Goal: Task Accomplishment & Management: Complete application form

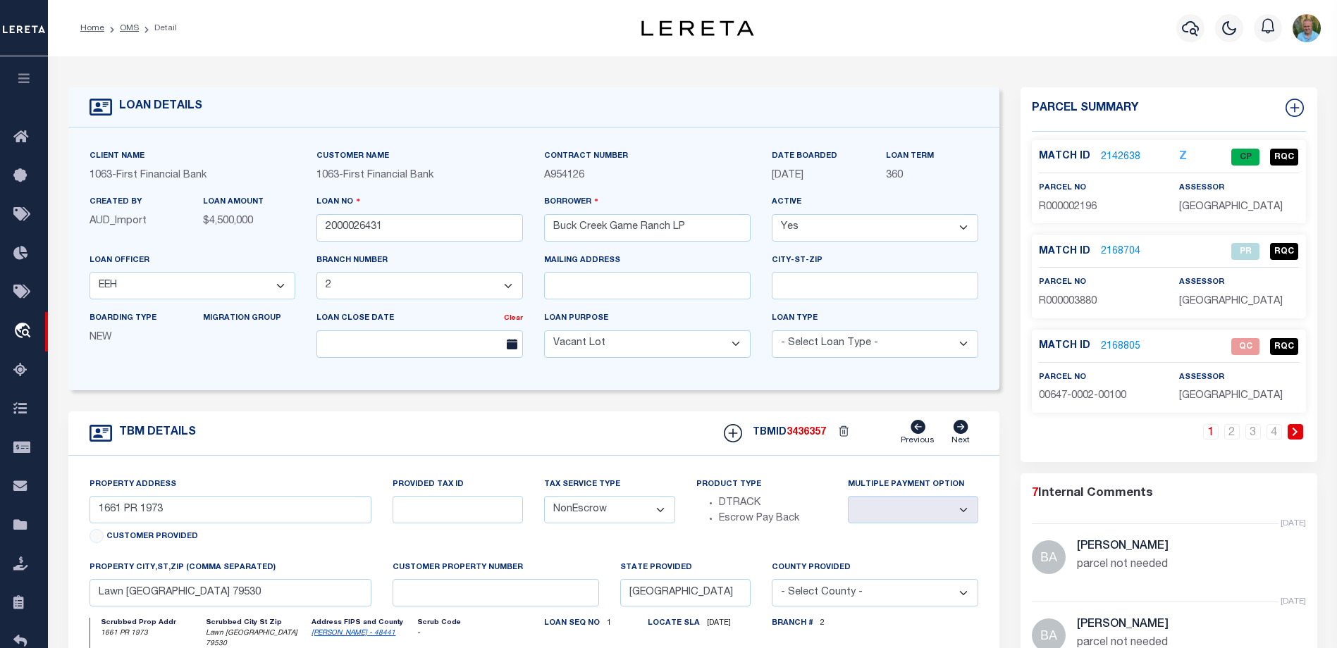
select select "773"
select select "490"
select select "400"
select select "NonEscrow"
click at [20, 79] on icon "button" at bounding box center [24, 78] width 16 height 13
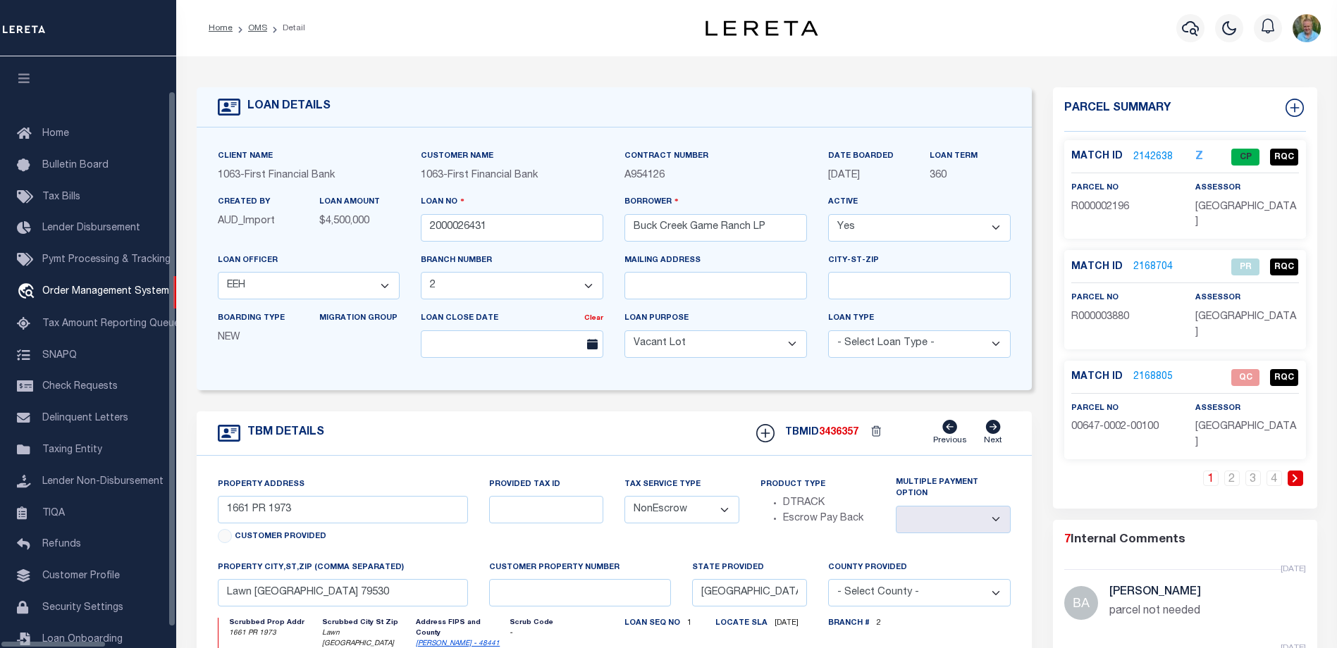
scroll to position [38, 0]
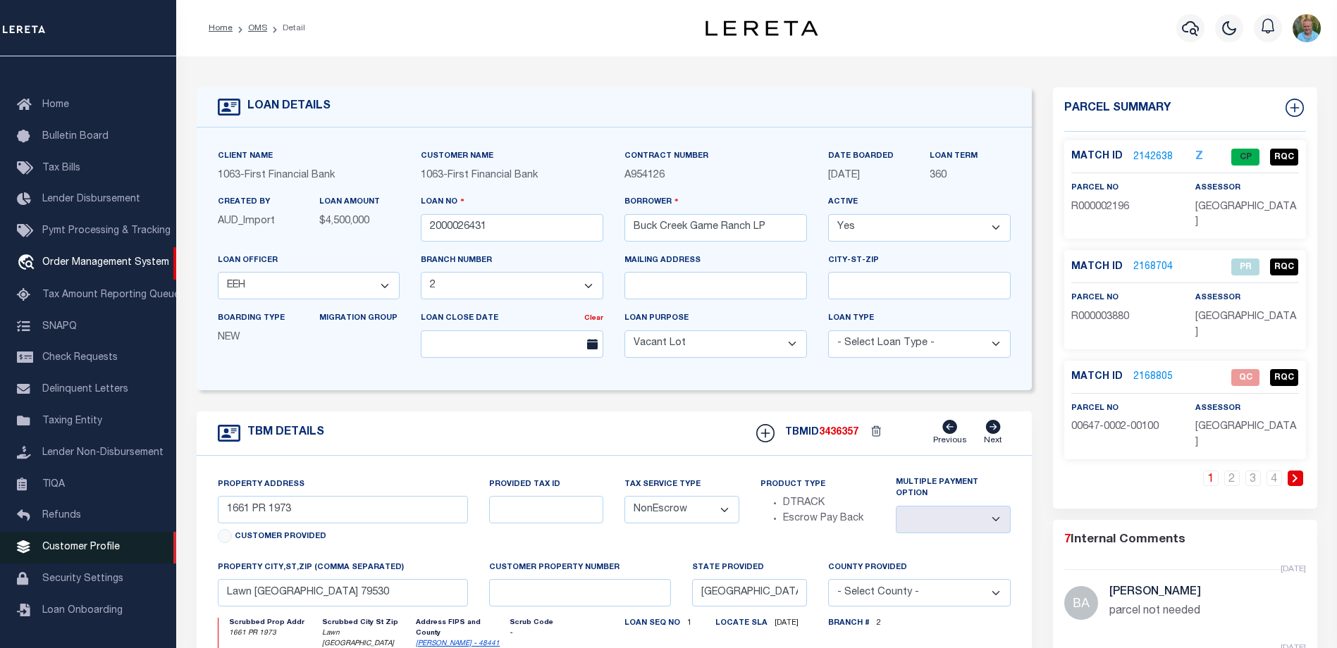
click at [71, 546] on span "Customer Profile" at bounding box center [81, 548] width 78 height 10
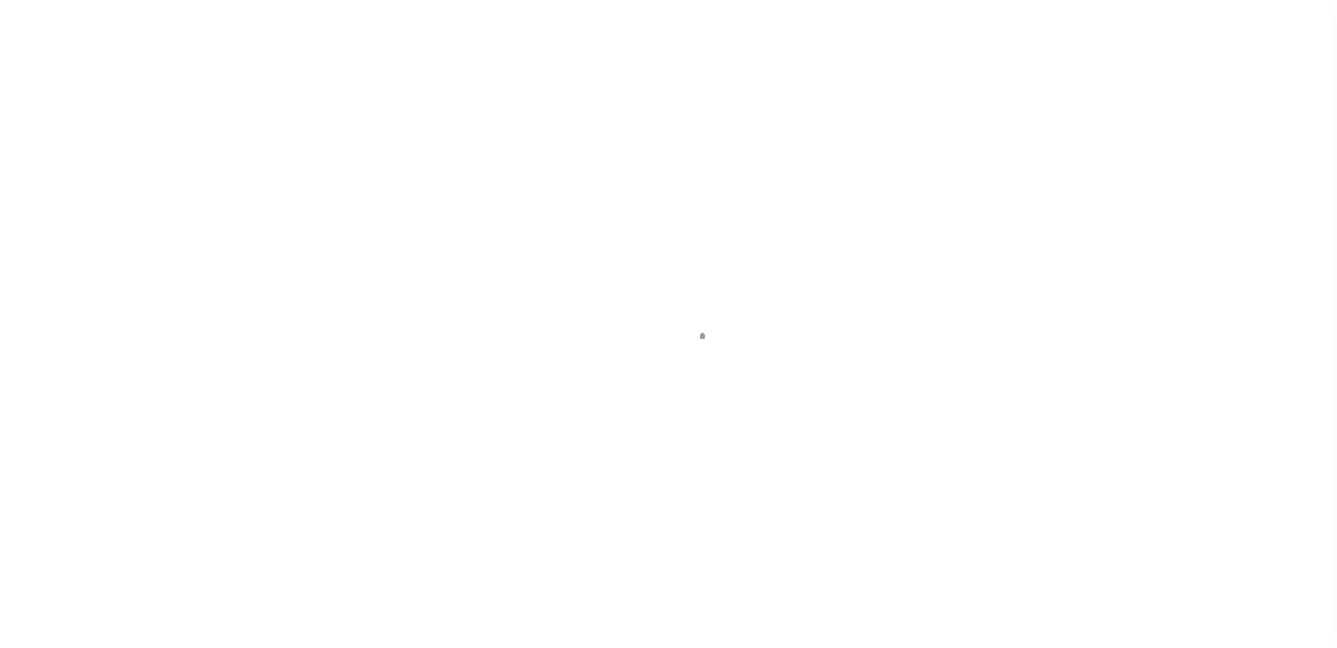
scroll to position [38, 0]
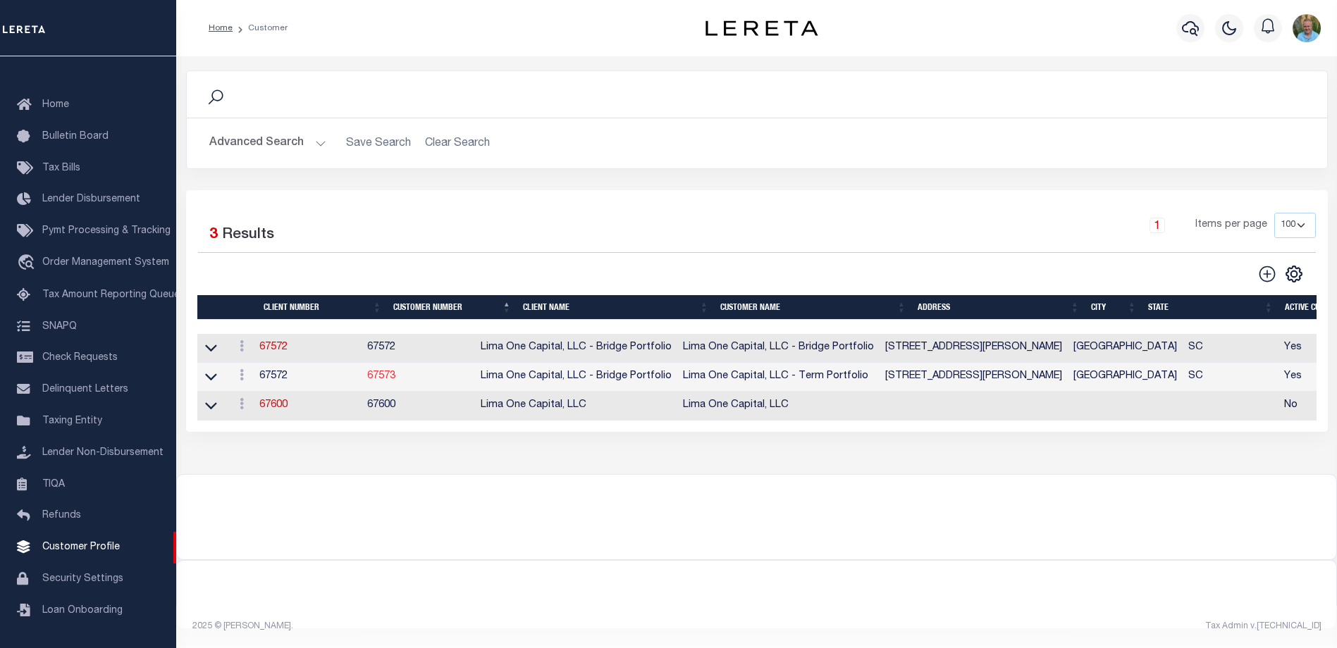
click at [395, 376] on link "67573" at bounding box center [381, 376] width 28 height 10
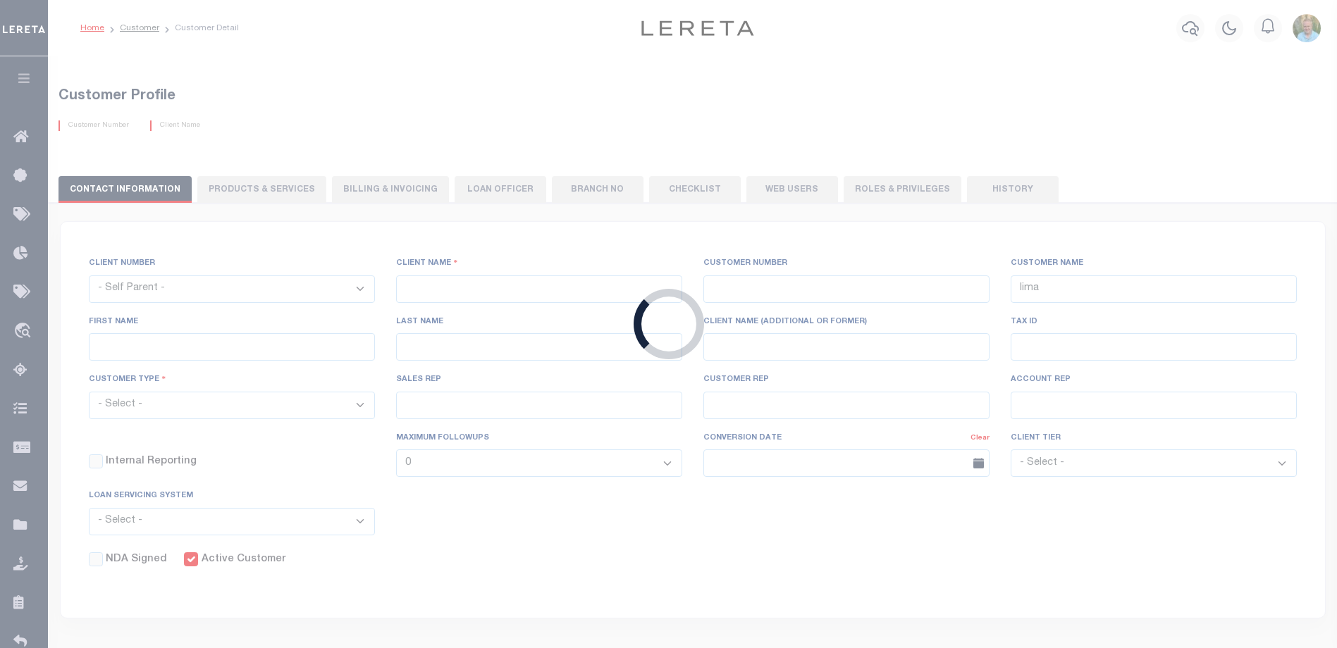
select select "2284"
type input "Lima One Capital, LLC - Bridge Portfolio"
type input "67573"
type input "Lima One Capital, LLC - Term Portfolio"
type input "Dave"
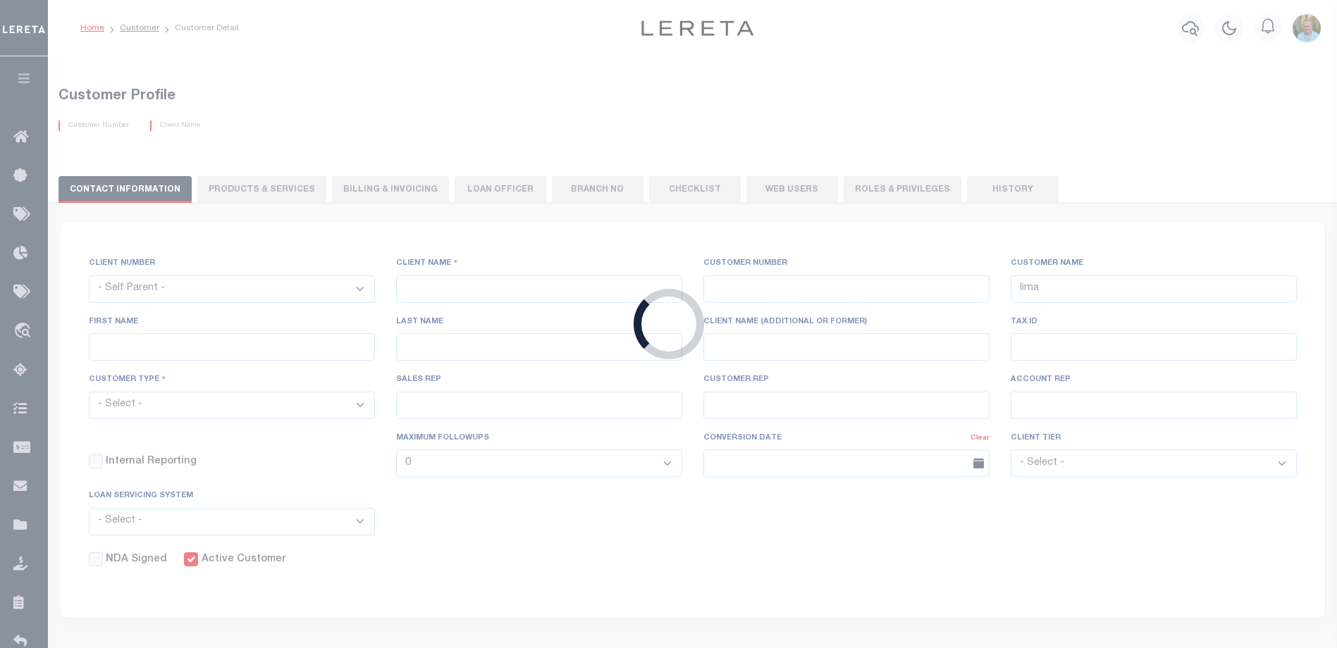
type input "[PERSON_NAME]"
type input "Term Portfolio"
select select "Residential"
type input "Sean Galaise"
type input "Lindy Cloyd"
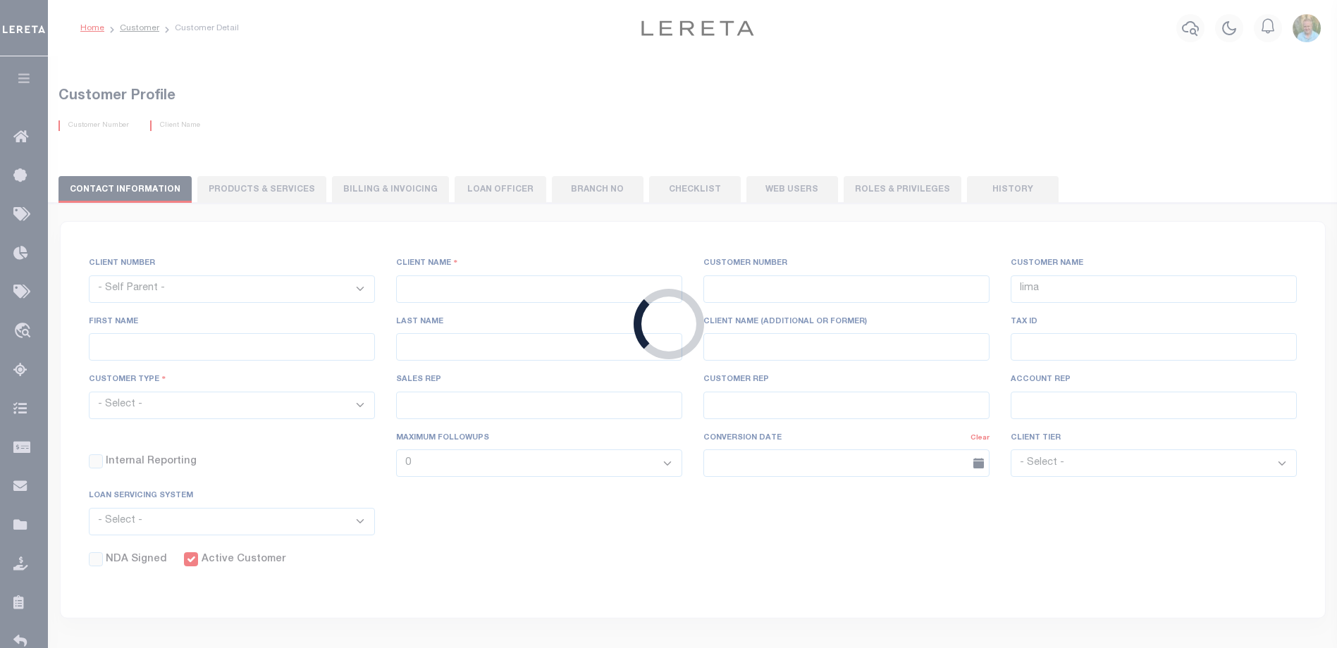
select select "Tier 3"
select select "OTH"
checkbox input "true"
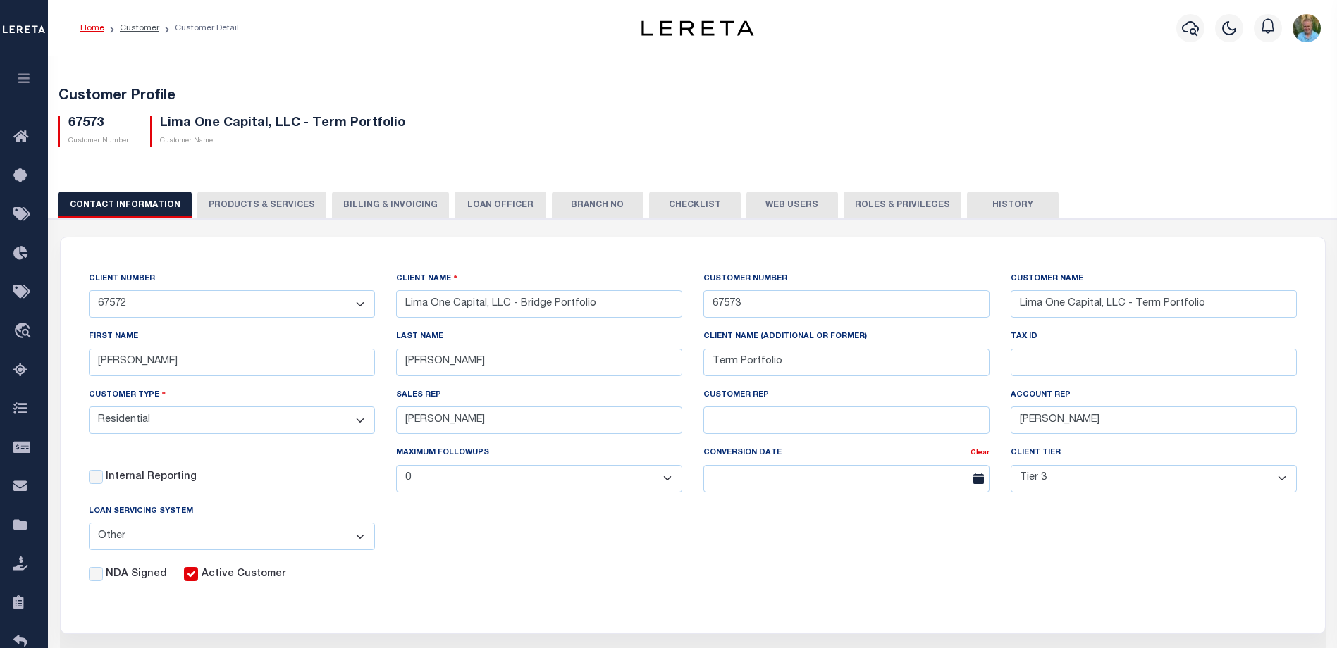
click at [259, 205] on button "PRODUCTS & SERVICES" at bounding box center [261, 205] width 129 height 27
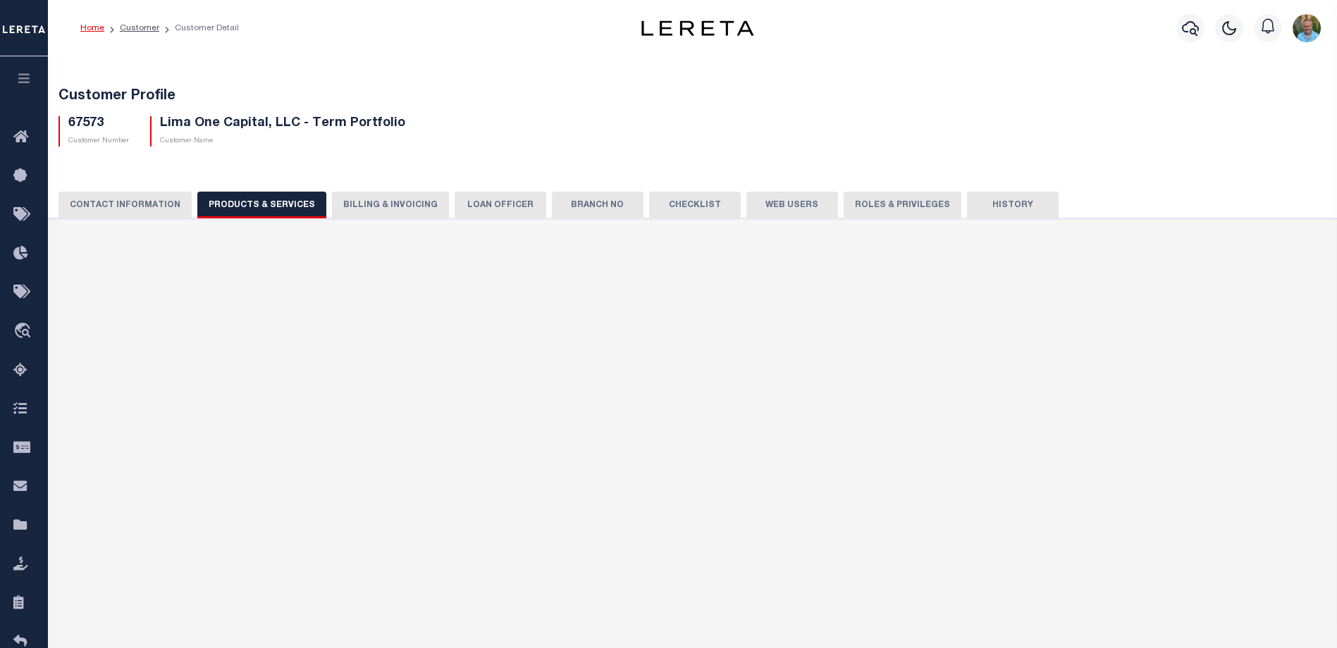
select select "STX"
radio input "true"
checkbox input "true"
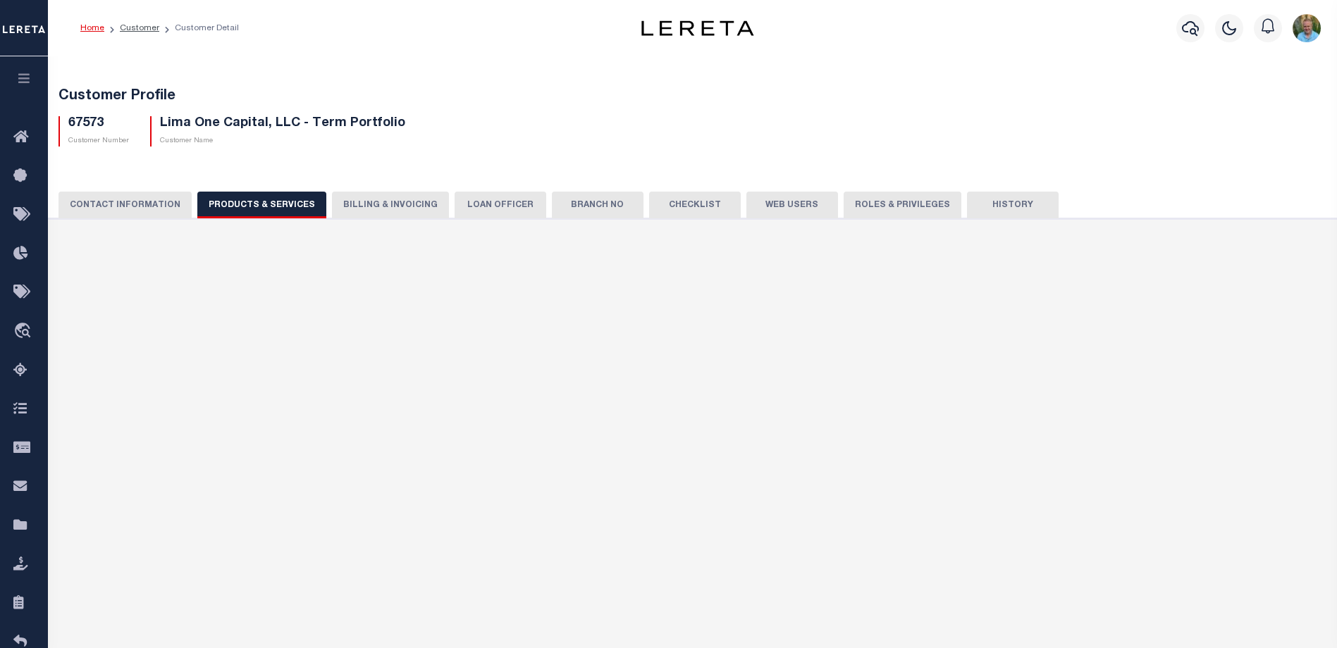
checkbox input "true"
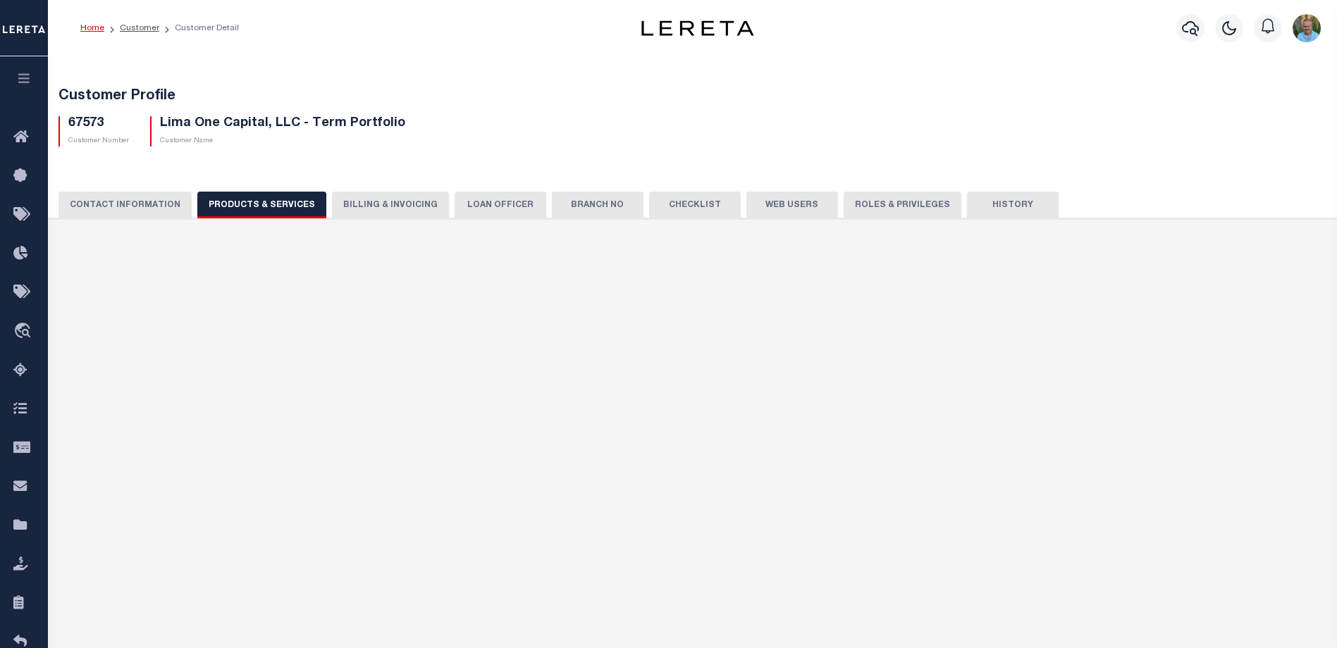
checkbox input "true"
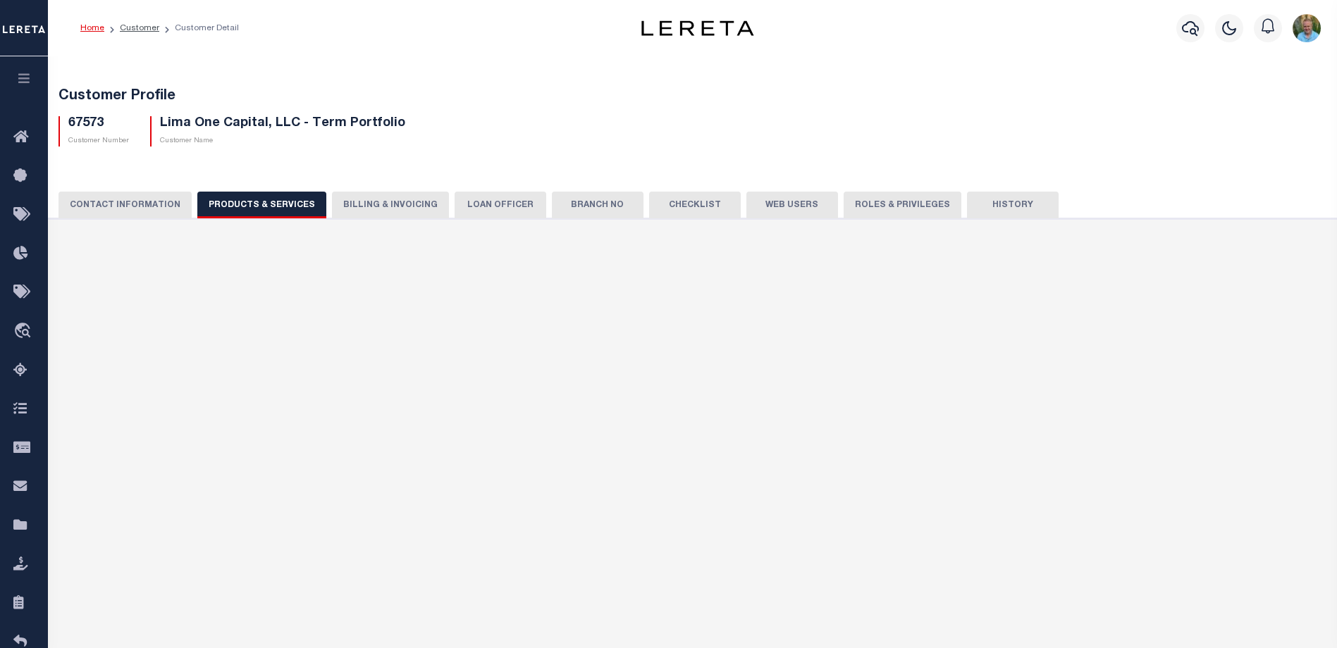
type textarea "Bridge loans held by customer up to 24 months - $45.00 per loan Bridge loans he…"
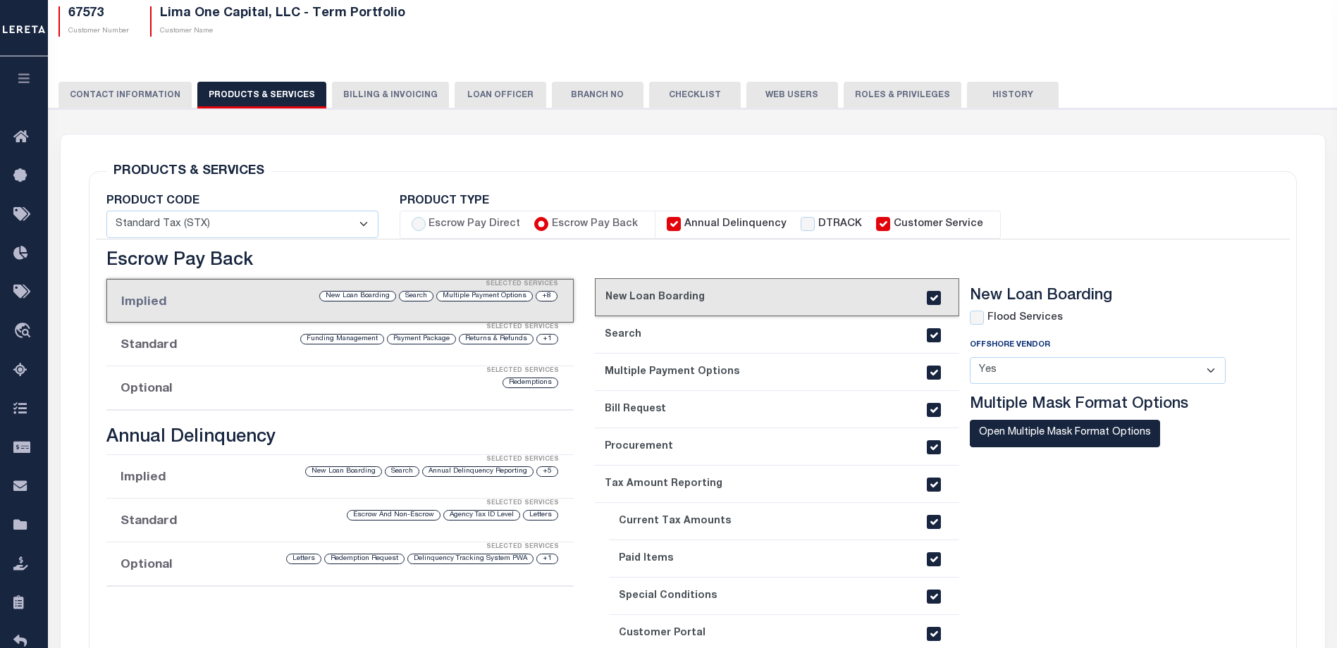
scroll to position [116, 0]
click at [397, 98] on button "Billing & Invoicing" at bounding box center [390, 96] width 117 height 27
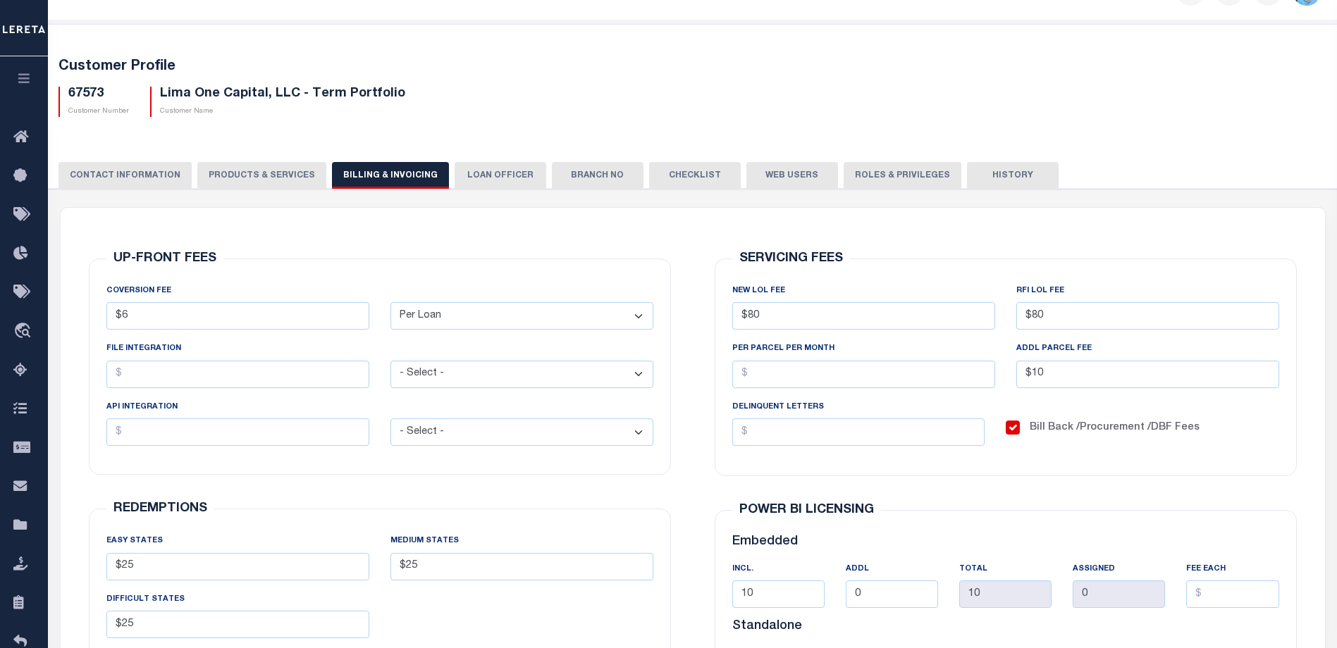
scroll to position [70, 0]
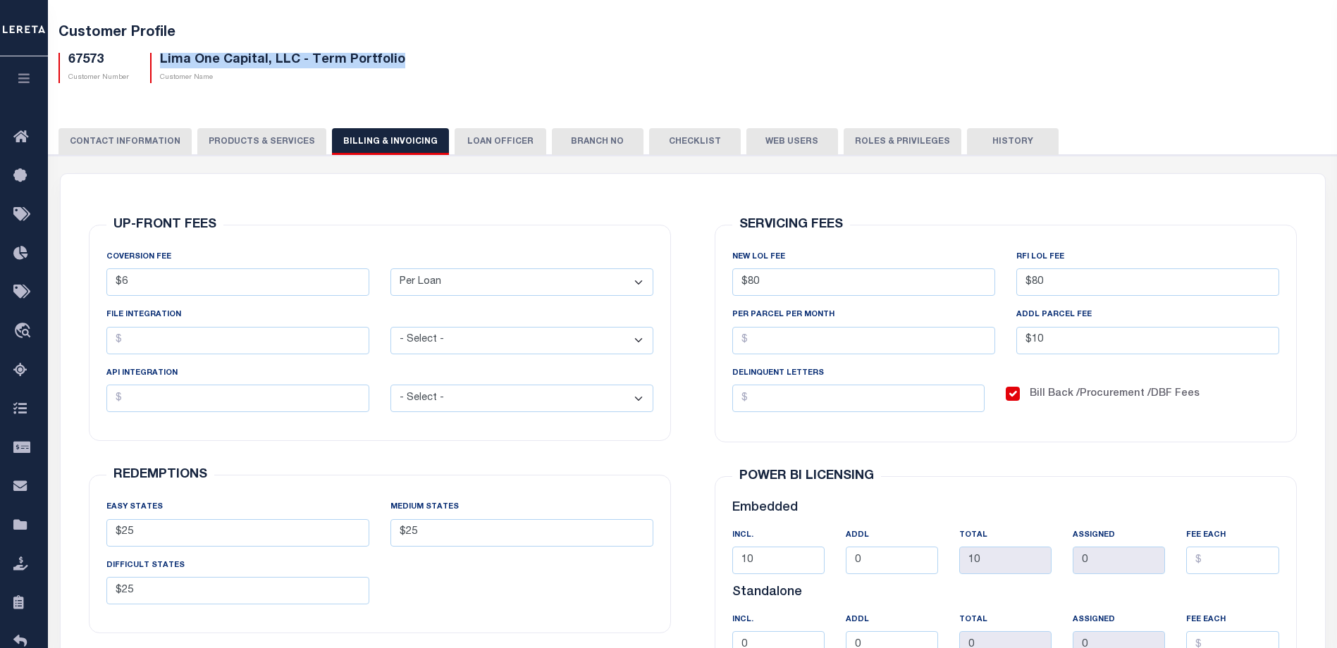
drag, startPoint x: 158, startPoint y: 58, endPoint x: 394, endPoint y: 56, distance: 236.1
click at [394, 56] on div "Lima One Capital, LLC - Term Portfolio Customer Name" at bounding box center [278, 68] width 276 height 30
click at [253, 138] on button "PRODUCTS & SERVICES" at bounding box center [261, 141] width 129 height 27
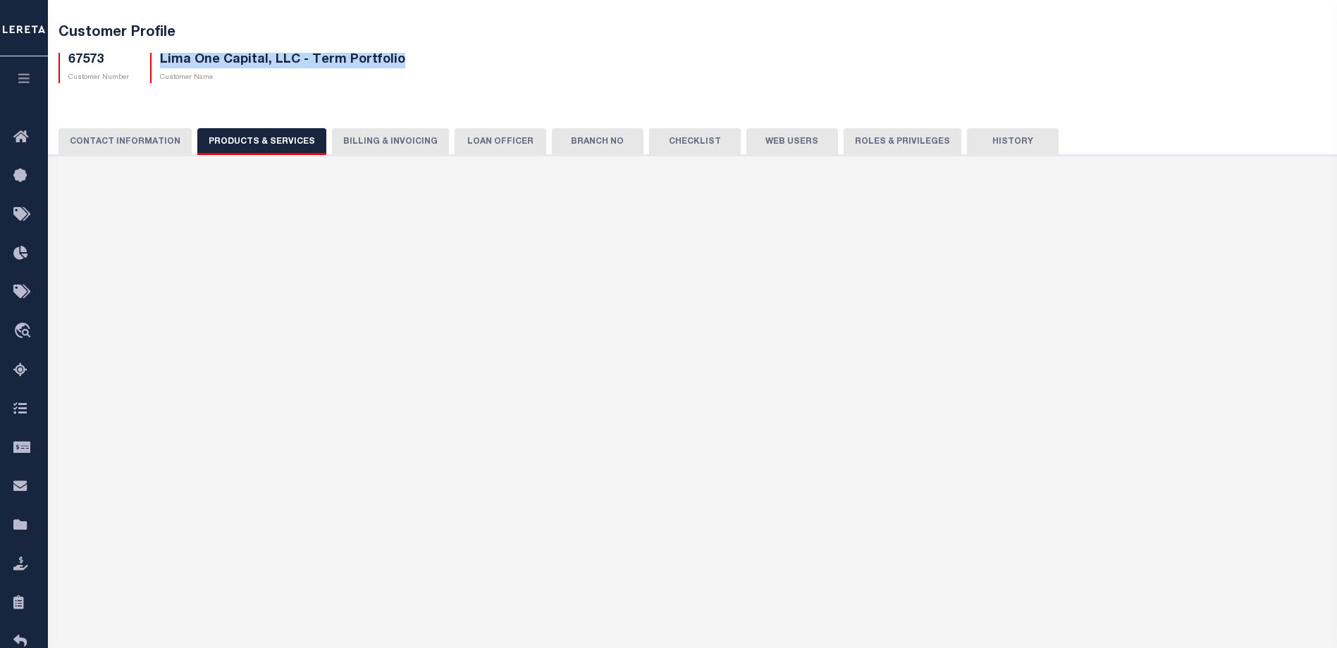
select select "STX"
type textarea "Bridge loans held by customer up to 24 months - $45.00 per loan Bridge loans he…"
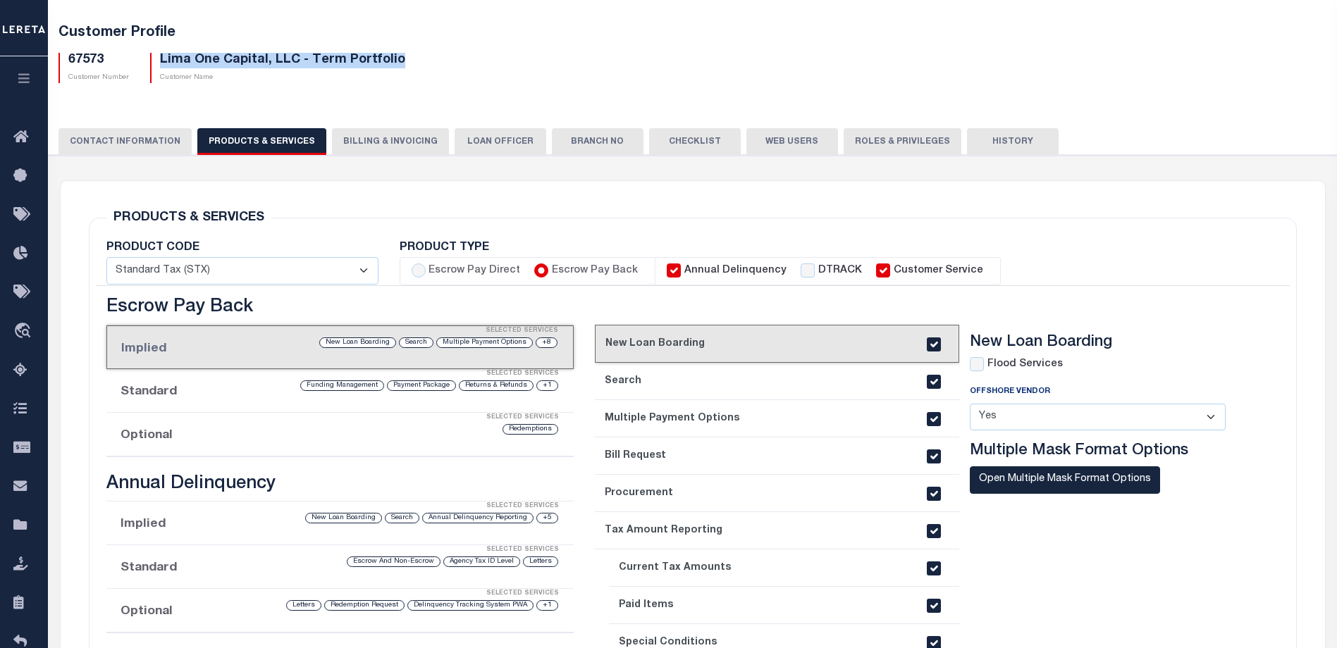
click at [379, 141] on button "Billing & Invoicing" at bounding box center [390, 141] width 117 height 27
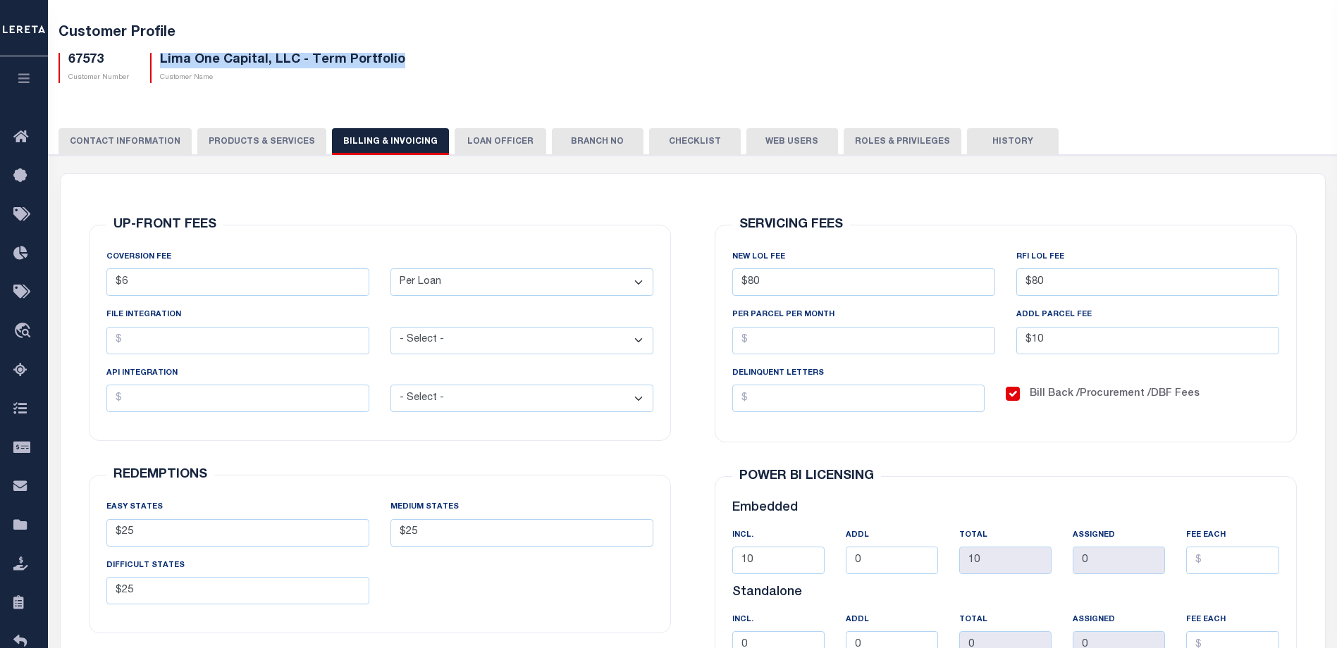
click at [263, 141] on button "PRODUCTS & SERVICES" at bounding box center [261, 141] width 129 height 27
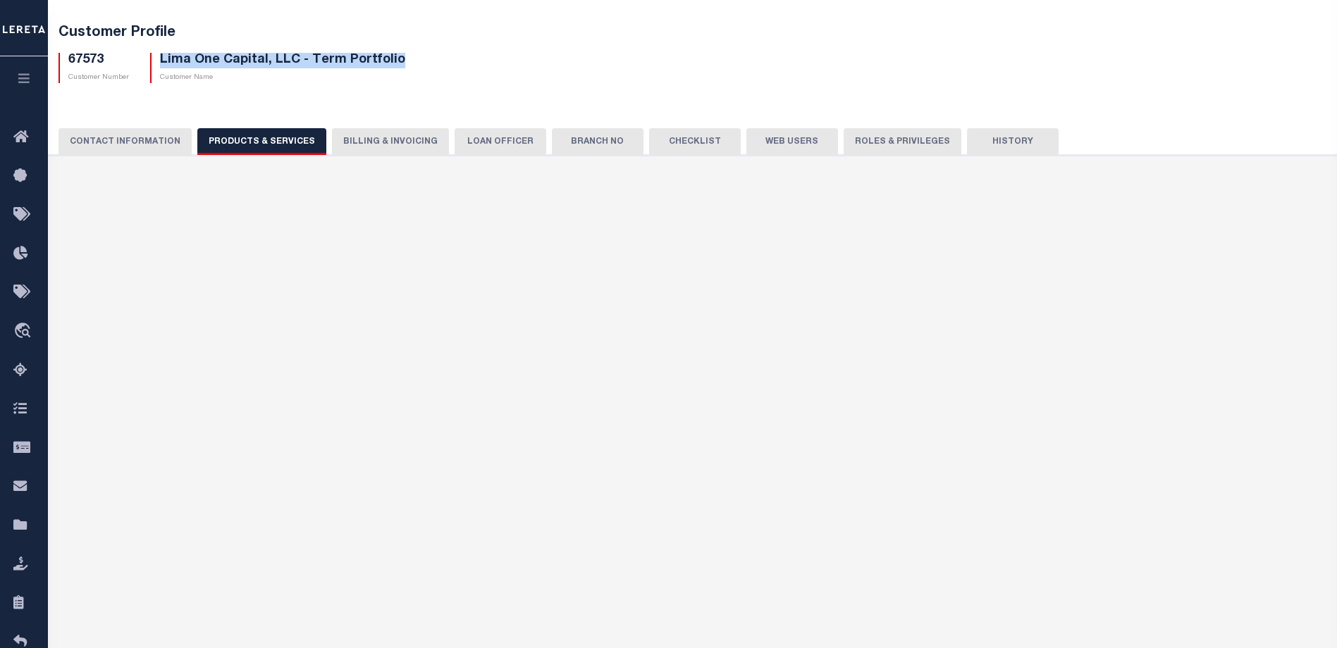
select select "STX"
type textarea "Bridge loans held by customer up to 24 months - $45.00 per loan Bridge loans he…"
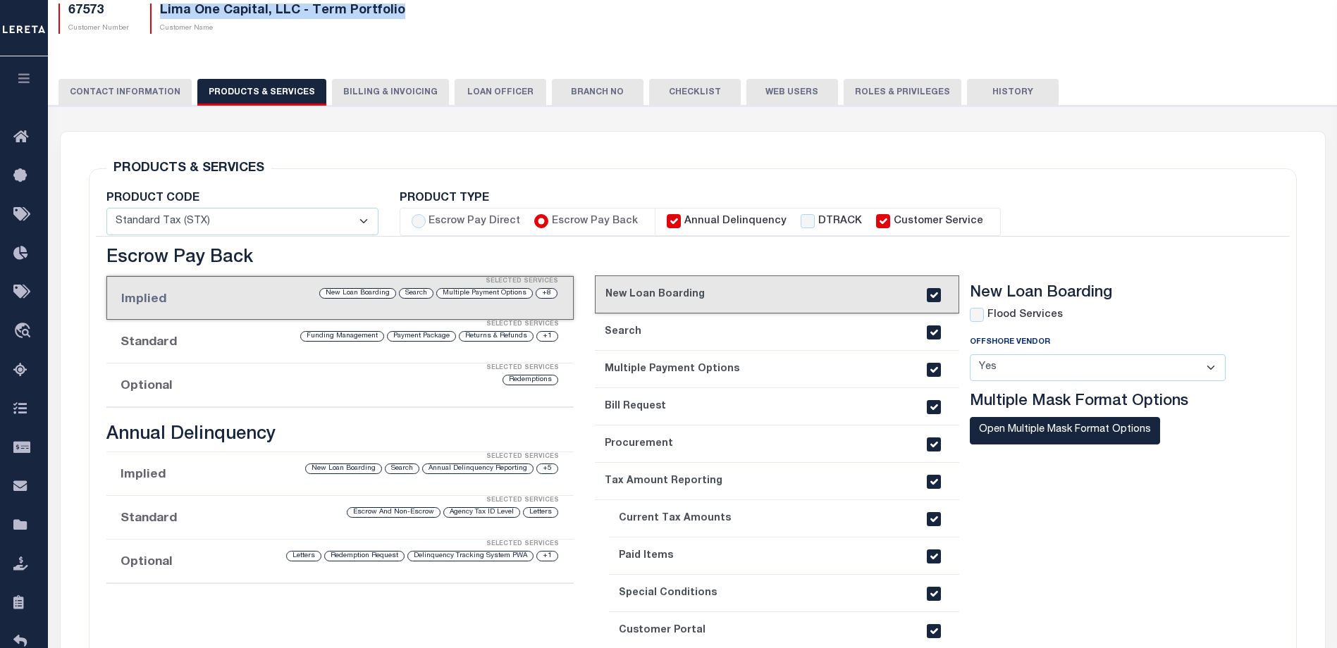
scroll to position [141, 0]
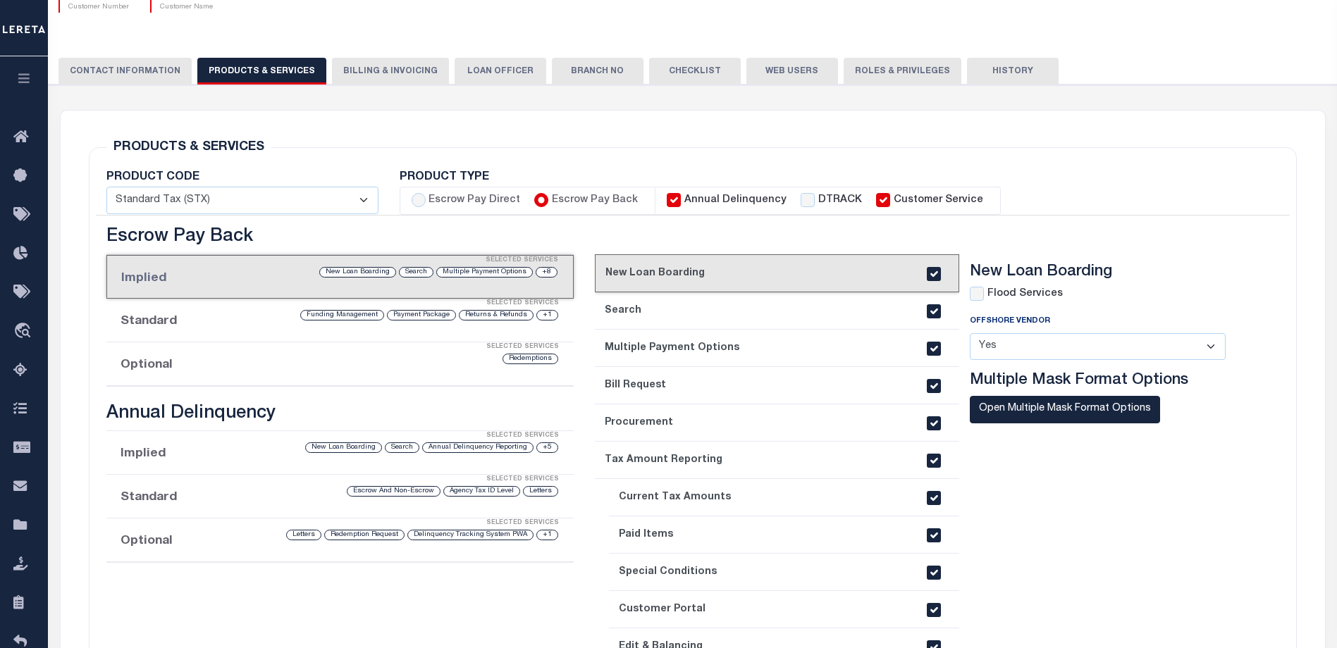
click at [228, 316] on div "Selected Services" at bounding box center [354, 304] width 467 height 28
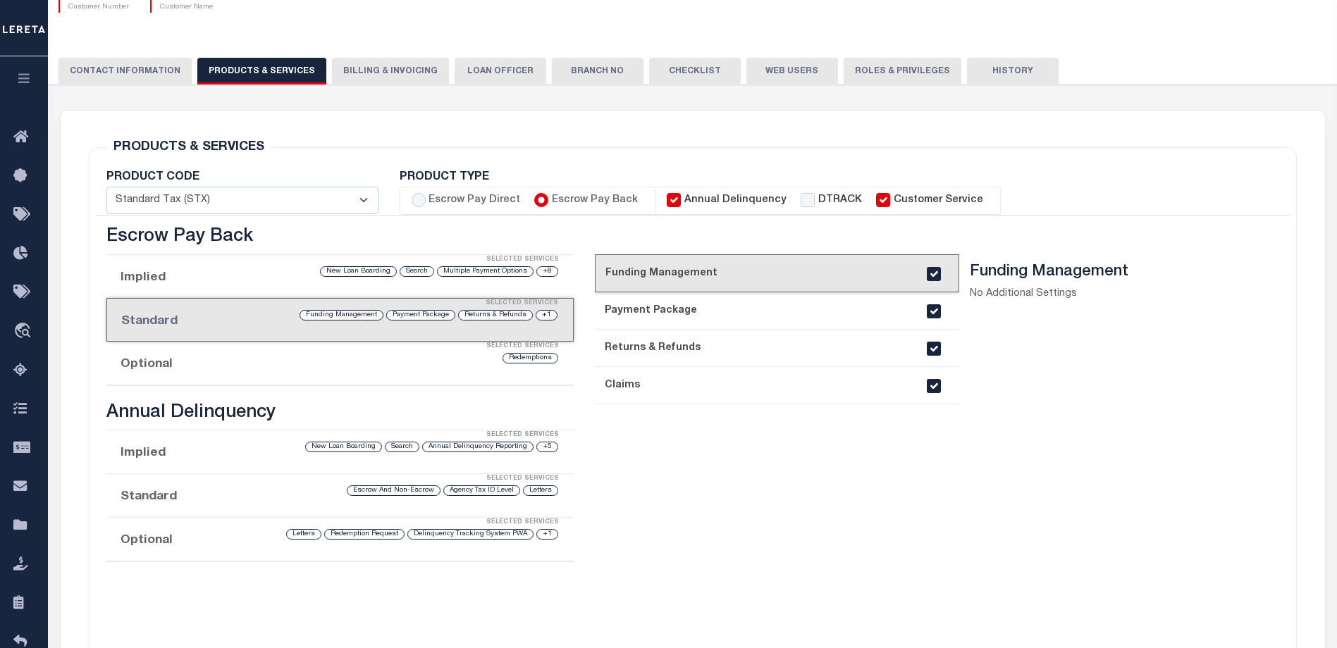
click at [228, 280] on li "Implied Selected Services +8 Multiple Payment Options Search New Loan Boarding" at bounding box center [339, 277] width 467 height 44
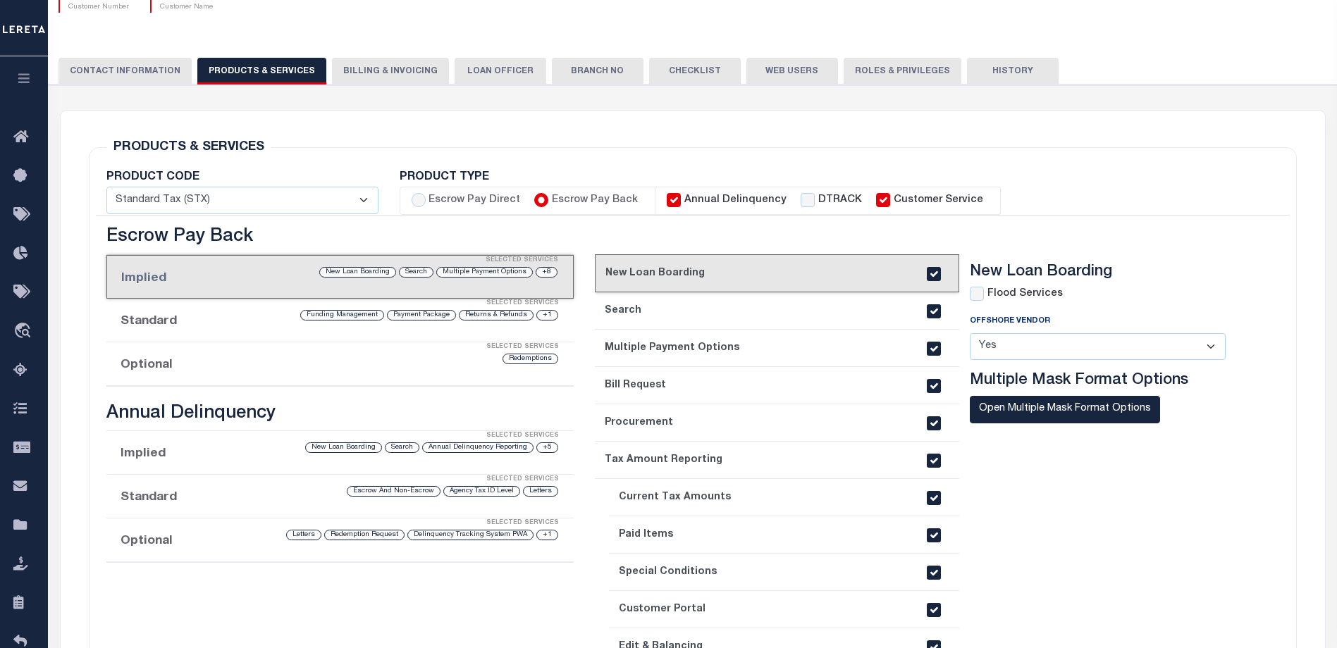
click at [232, 362] on div "Redemptions" at bounding box center [394, 358] width 329 height 13
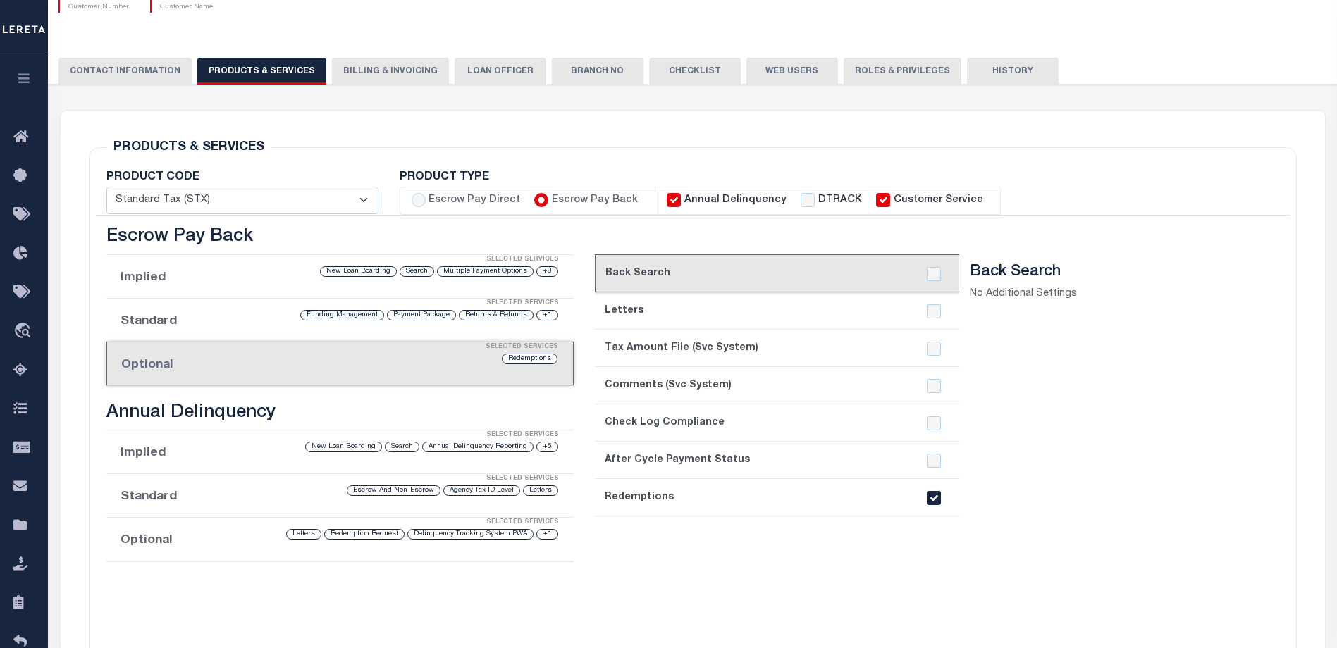
click at [233, 335] on div "Selected Services" at bounding box center [354, 347] width 466 height 28
click at [230, 278] on li "Implied Selected Services +8 Multiple Payment Options Search New Loan Boarding" at bounding box center [339, 277] width 467 height 44
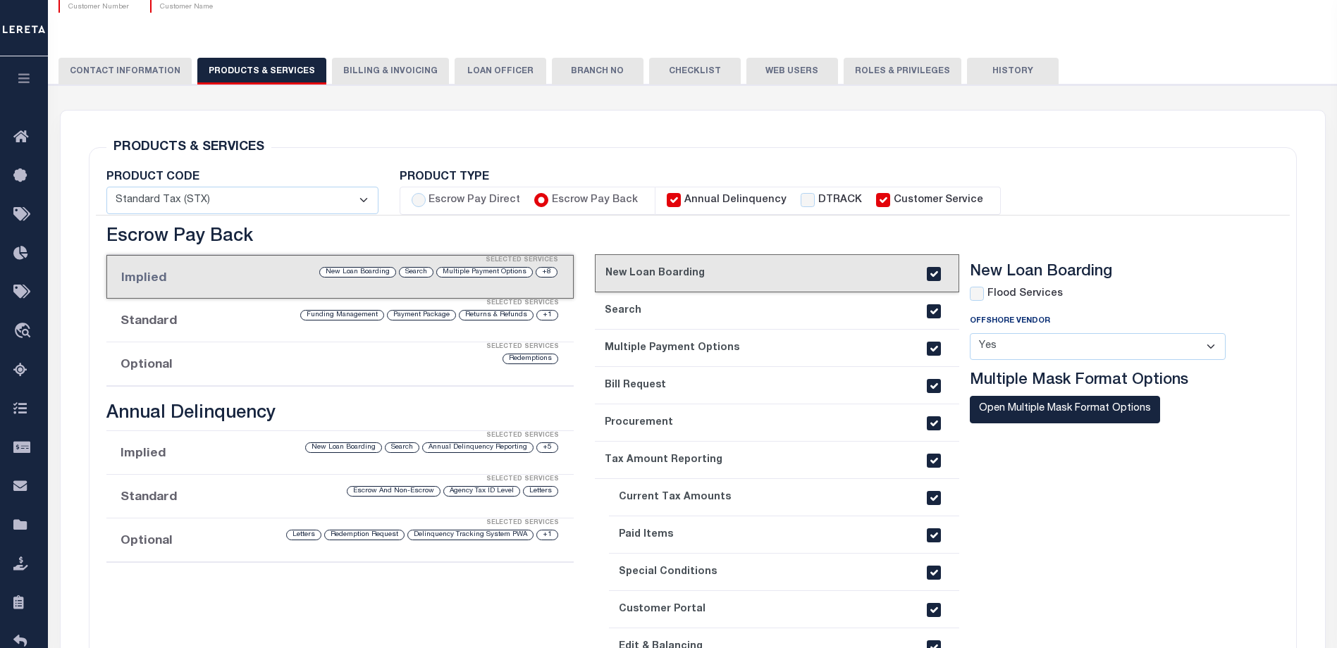
click at [230, 321] on div "+1 Returns & Refunds Payment Package Funding Management" at bounding box center [394, 315] width 329 height 13
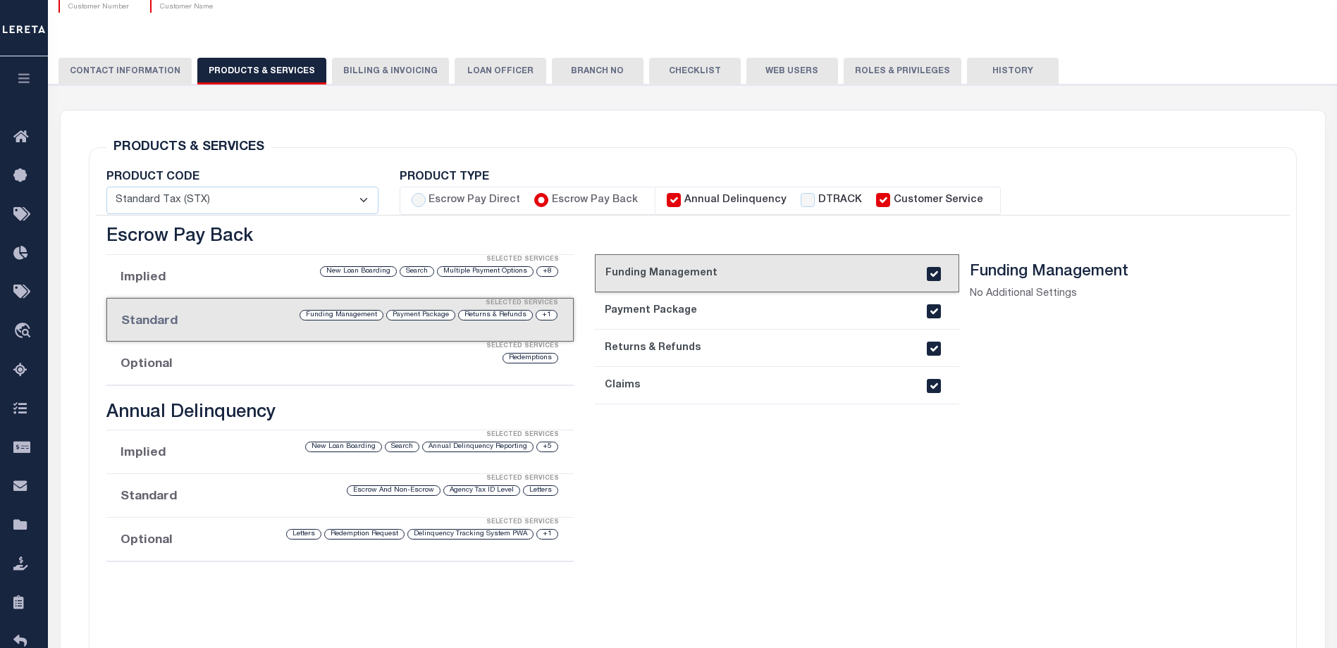
click at [136, 78] on button "CONTACT INFORMATION" at bounding box center [124, 71] width 133 height 27
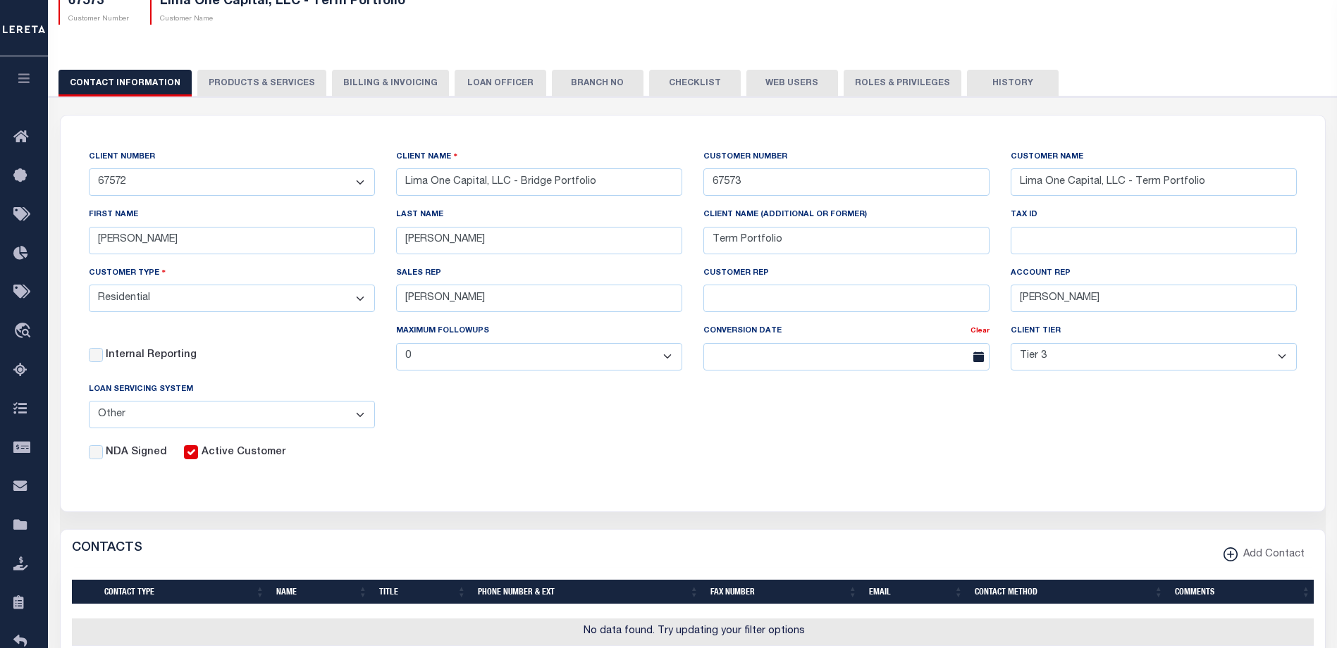
scroll to position [0, 0]
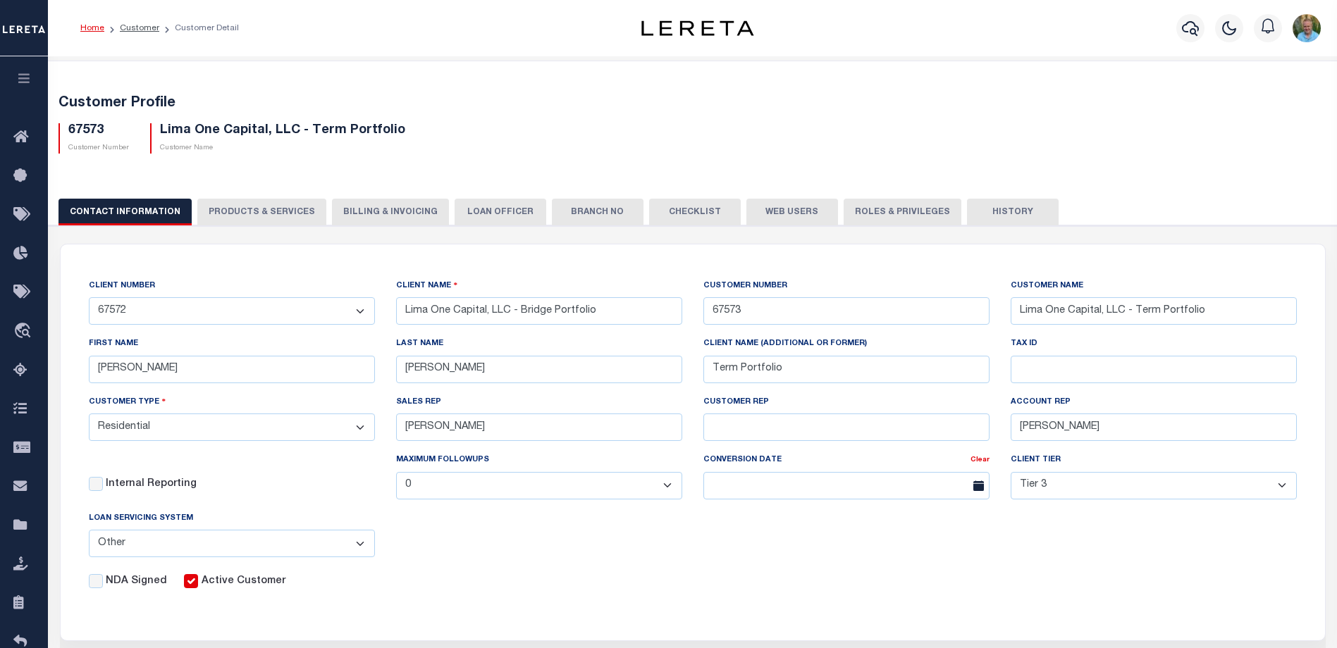
click at [1113, 68] on div "Customer Profile 67573 Customer Number Lima One Capital, LLC - Term Portfolio C…" at bounding box center [693, 634] width 1304 height 1146
click at [702, 127] on div "67573 Customer Number Lima One Capital, LLC - Term Portfolio Customer Name" at bounding box center [693, 133] width 1290 height 42
